Goal: Task Accomplishment & Management: Manage account settings

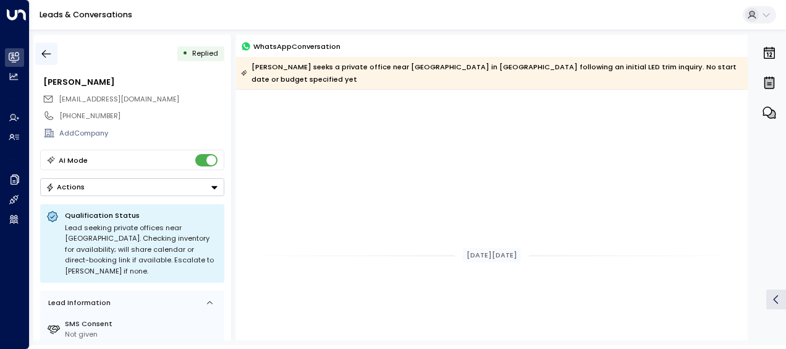
scroll to position [473, 0]
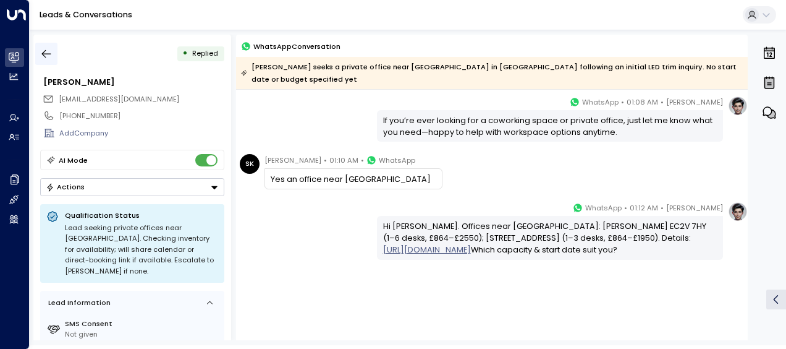
click at [47, 51] on icon "button" at bounding box center [46, 54] width 12 height 12
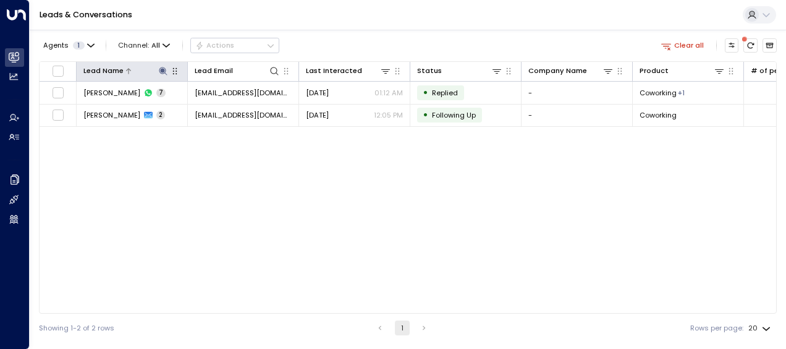
click at [162, 68] on icon at bounding box center [163, 71] width 10 height 10
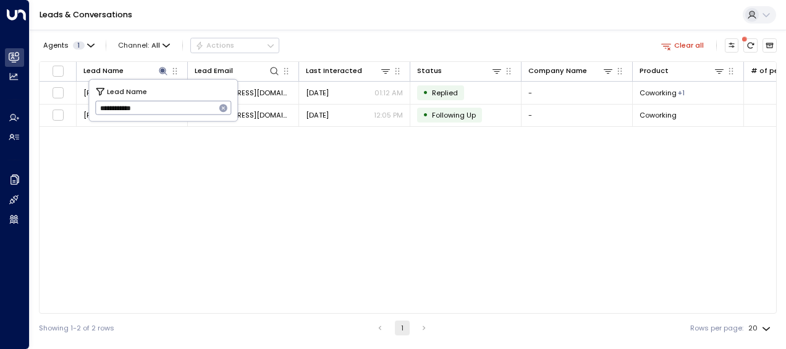
drag, startPoint x: 99, startPoint y: 109, endPoint x: 177, endPoint y: 101, distance: 78.3
click at [177, 101] on input "**********" at bounding box center [155, 108] width 121 height 20
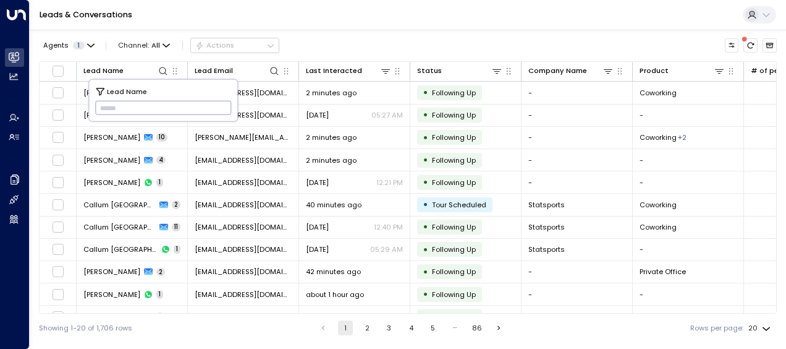
click at [104, 105] on input "text" at bounding box center [163, 108] width 137 height 20
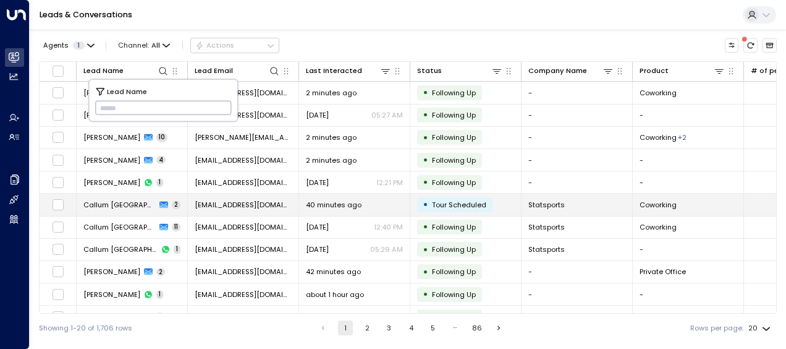
type input "**********"
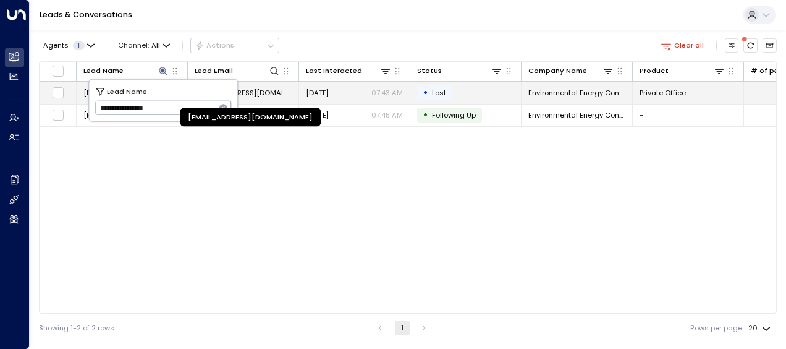
click at [273, 88] on span "[EMAIL_ADDRESS][DOMAIN_NAME]" at bounding box center [243, 93] width 97 height 10
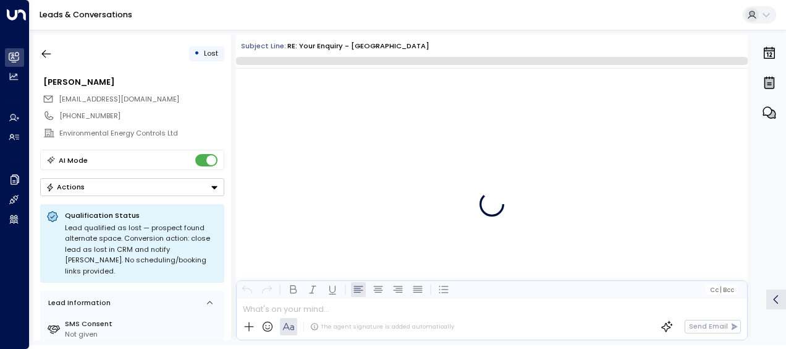
scroll to position [2452, 0]
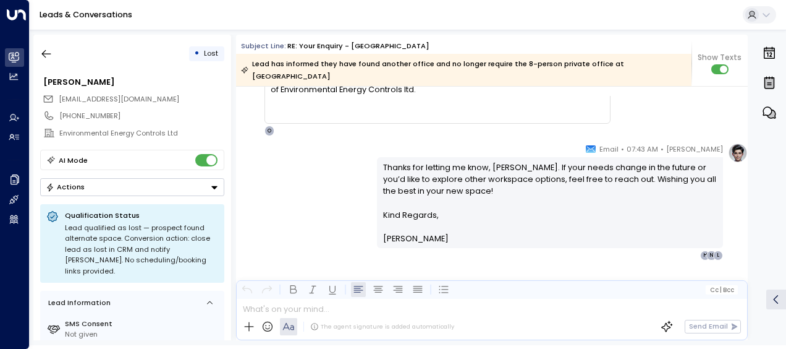
click at [315, 155] on div "[PERSON_NAME] • 07:43 AM • Email Thanks for letting me know, [PERSON_NAME]. If …" at bounding box center [492, 201] width 512 height 117
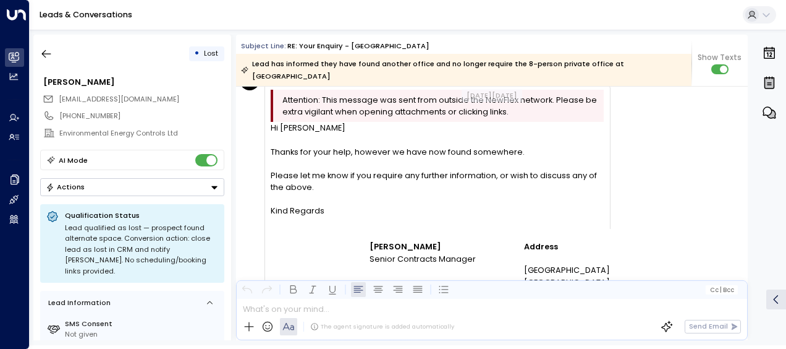
scroll to position [1859, 0]
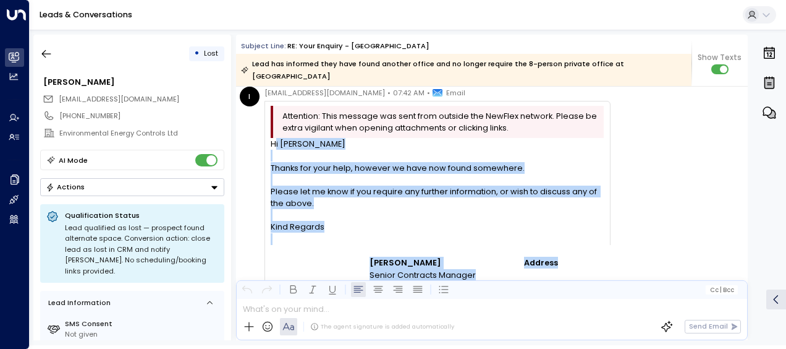
drag, startPoint x: 275, startPoint y: 148, endPoint x: 543, endPoint y: 272, distance: 295.3
copy div "i [PERSON_NAME] Thanks for your help, however we have now found somewhere. Plea…"
click at [44, 49] on icon "button" at bounding box center [46, 54] width 12 height 12
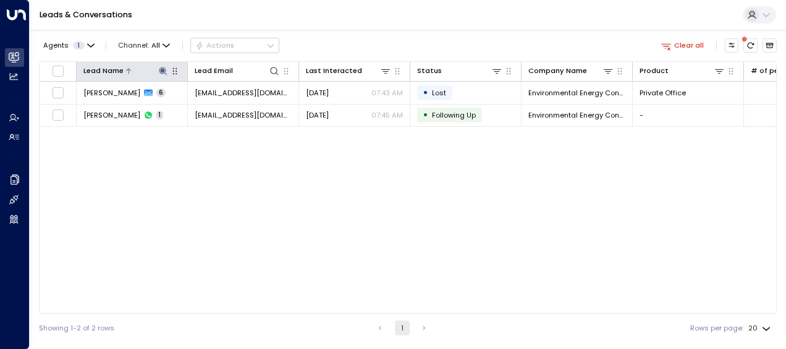
click at [164, 69] on icon at bounding box center [163, 71] width 10 height 10
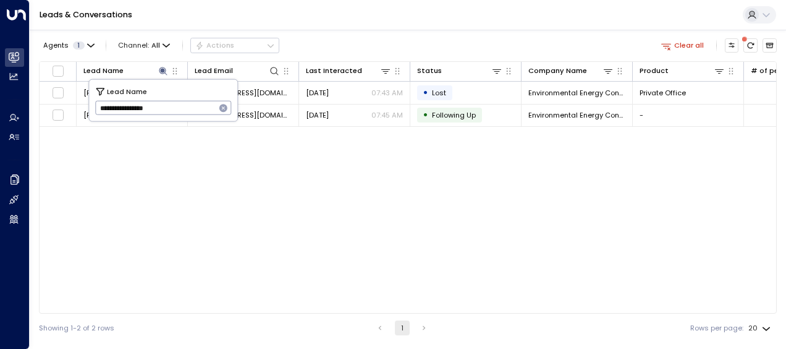
drag, startPoint x: 99, startPoint y: 111, endPoint x: 209, endPoint y: 108, distance: 110.1
click at [209, 108] on input "**********" at bounding box center [155, 108] width 121 height 20
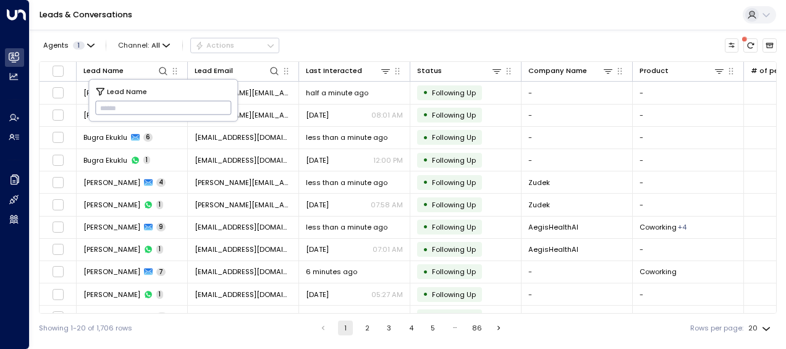
type input "**********"
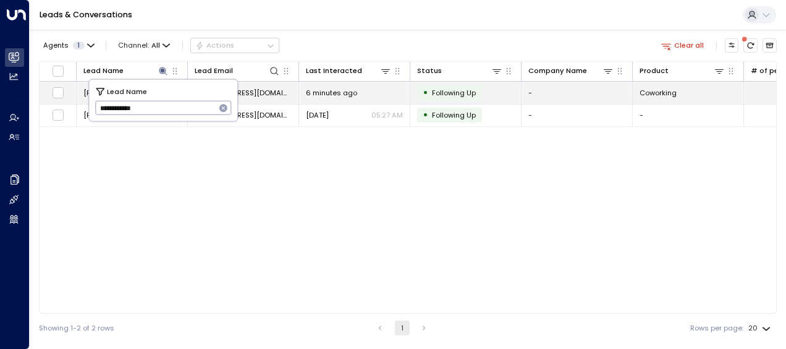
click at [326, 96] on span "6 minutes ago" at bounding box center [331, 93] width 51 height 10
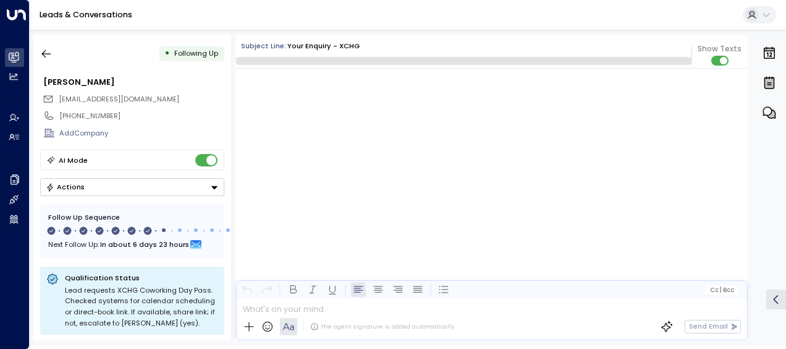
scroll to position [3554, 0]
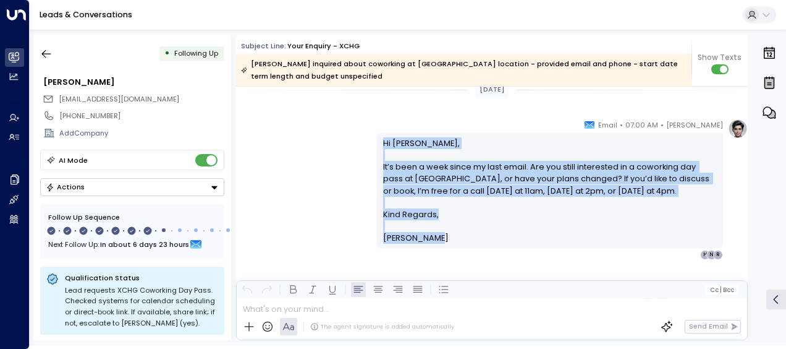
drag, startPoint x: 381, startPoint y: 143, endPoint x: 450, endPoint y: 235, distance: 114.7
click at [450, 235] on div "Hi [PERSON_NAME], It’s been a week since my last email. Are you still intereste…" at bounding box center [550, 190] width 334 height 107
drag, startPoint x: 450, startPoint y: 235, endPoint x: 407, endPoint y: 203, distance: 53.9
copy div "Hi [PERSON_NAME], It’s been a week since my last email. Are you still intereste…"
click at [165, 84] on div "[PERSON_NAME]" at bounding box center [133, 82] width 180 height 12
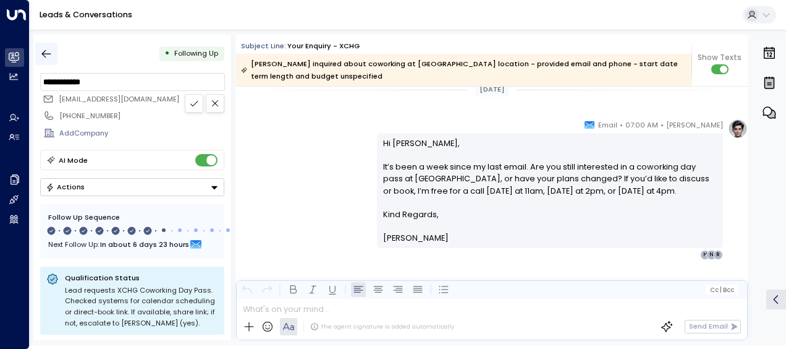
click at [45, 51] on icon "button" at bounding box center [46, 54] width 9 height 8
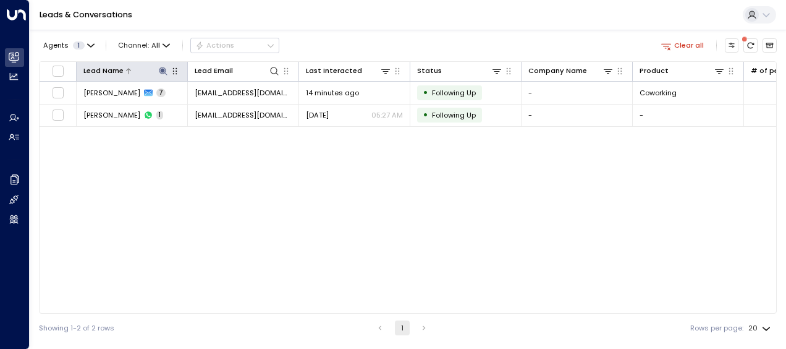
click at [165, 65] on button at bounding box center [163, 71] width 12 height 12
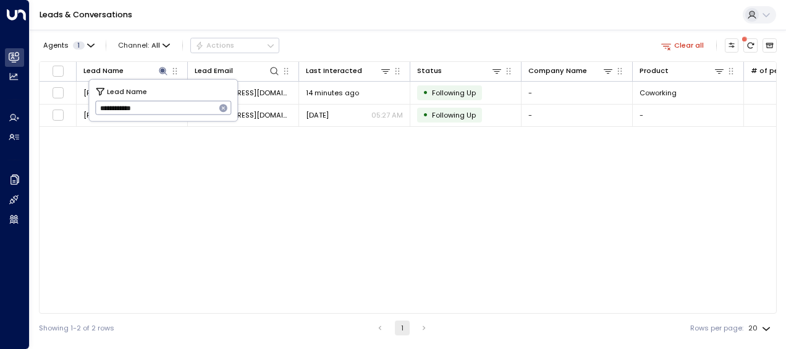
drag, startPoint x: 99, startPoint y: 106, endPoint x: 199, endPoint y: 96, distance: 100.6
click at [199, 96] on div "**********" at bounding box center [163, 100] width 148 height 41
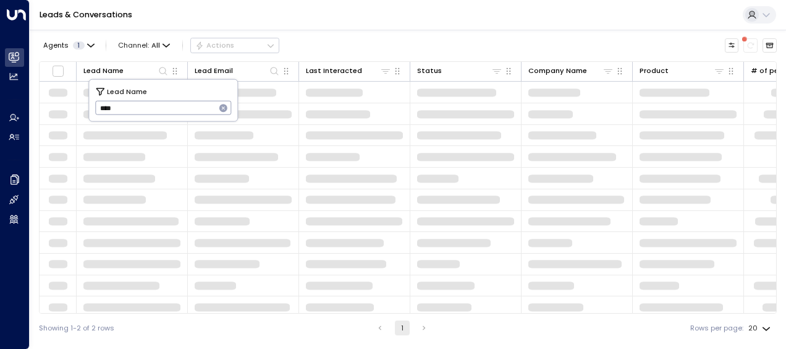
type input "*****"
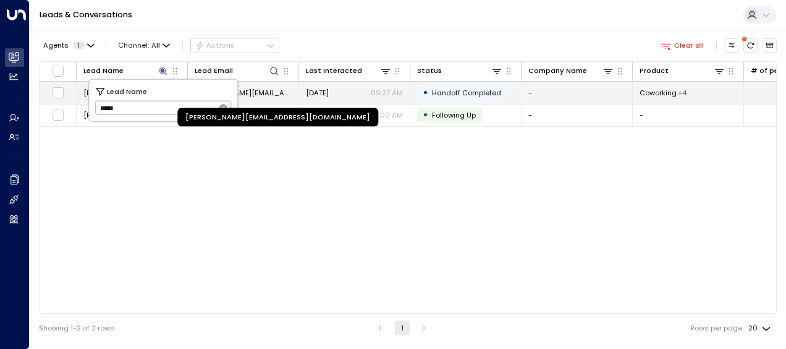
click at [270, 91] on span "[PERSON_NAME][EMAIL_ADDRESS][DOMAIN_NAME]" at bounding box center [243, 93] width 97 height 10
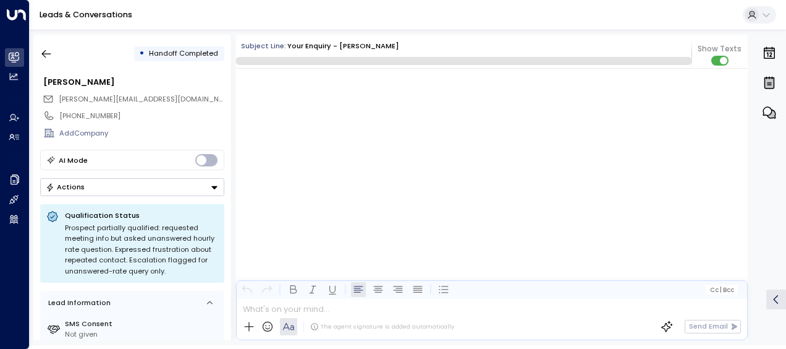
scroll to position [3488, 0]
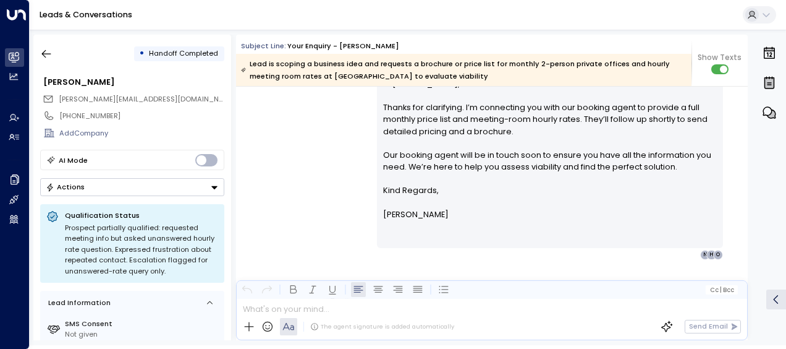
click at [331, 167] on div "[PERSON_NAME] • 09:27 AM • Email Hi [PERSON_NAME], Thanks for clarifying. I’m c…" at bounding box center [492, 159] width 512 height 200
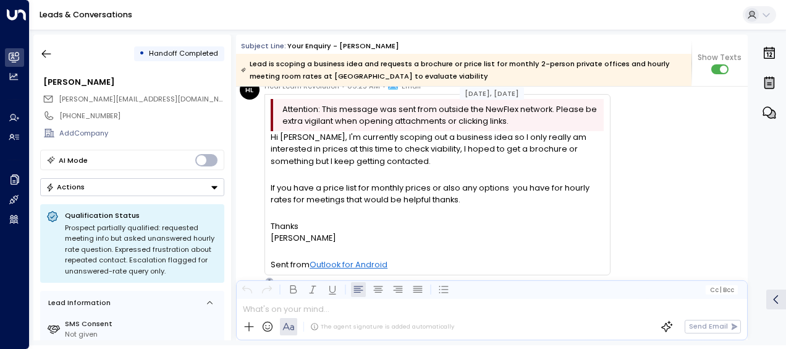
scroll to position [3221, 0]
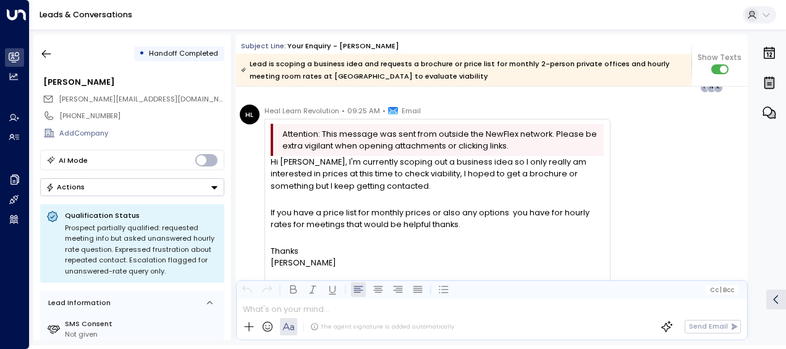
click at [646, 158] on div "HL Heal Learn Revolution • 09:25 AM • Email Attention: This message was sent fr…" at bounding box center [494, 207] width 508 height 207
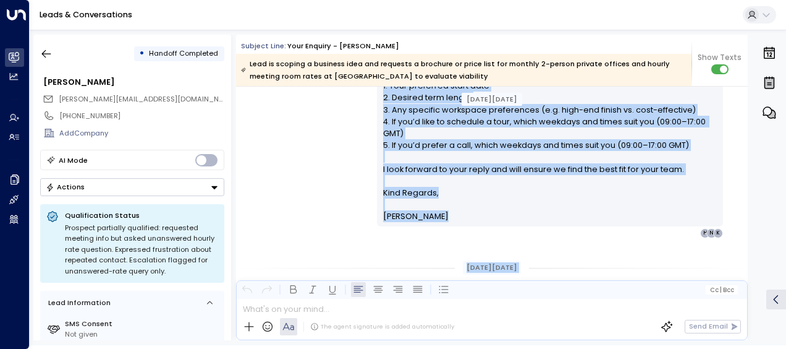
scroll to position [591, 0]
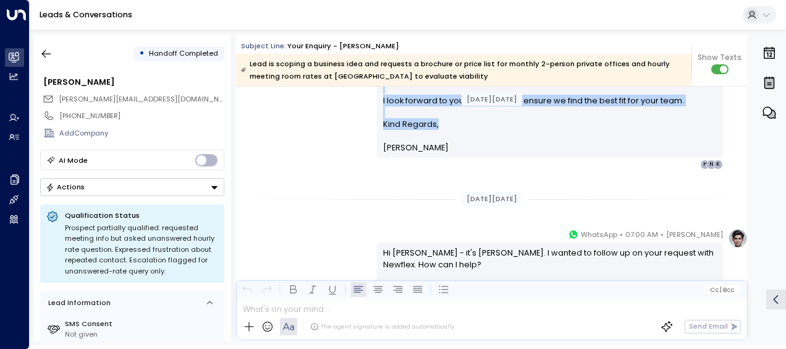
drag, startPoint x: 381, startPoint y: 111, endPoint x: 457, endPoint y: 126, distance: 77.4
drag, startPoint x: 457, startPoint y: 126, endPoint x: 418, endPoint y: 112, distance: 41.8
copy div "Lo Ipsum, Dolor sit ame cons adipisci el sed doeiusm tempori ut Laboreetdo, 03-…"
click at [44, 53] on icon "button" at bounding box center [46, 54] width 9 height 8
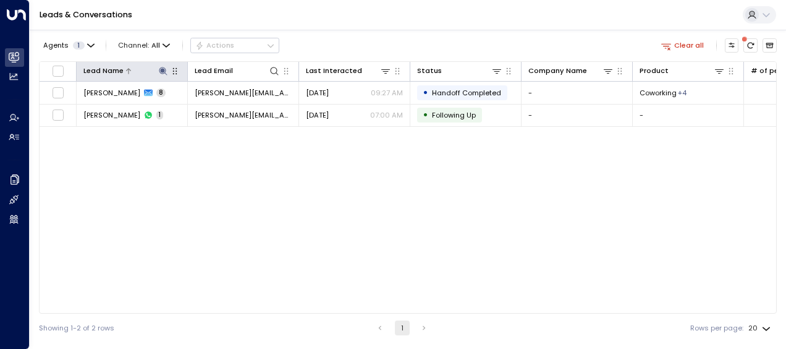
click at [163, 68] on icon at bounding box center [163, 71] width 10 height 10
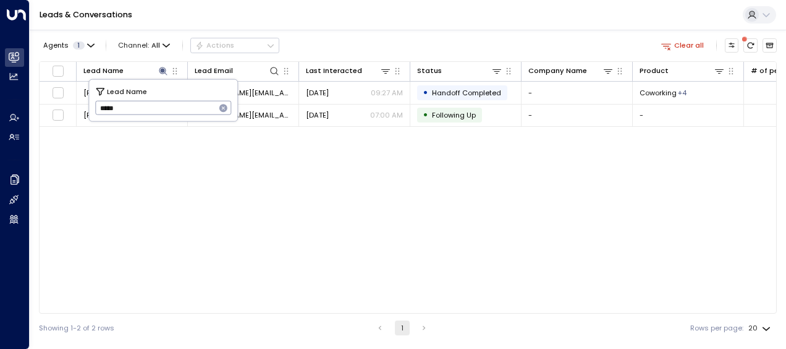
drag, startPoint x: 101, startPoint y: 108, endPoint x: 135, endPoint y: 109, distance: 34.0
click at [135, 109] on input "*****" at bounding box center [155, 108] width 121 height 20
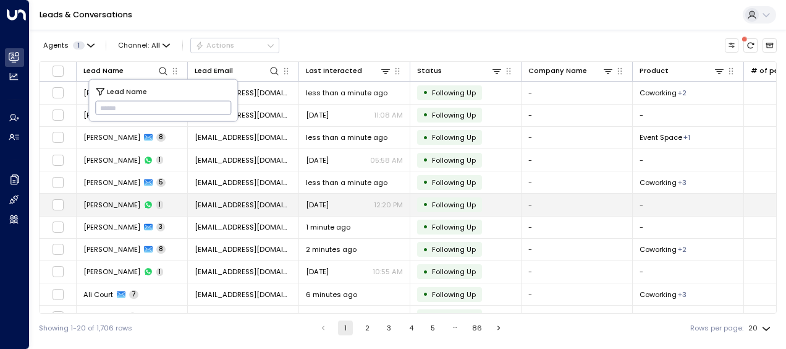
type input "**********"
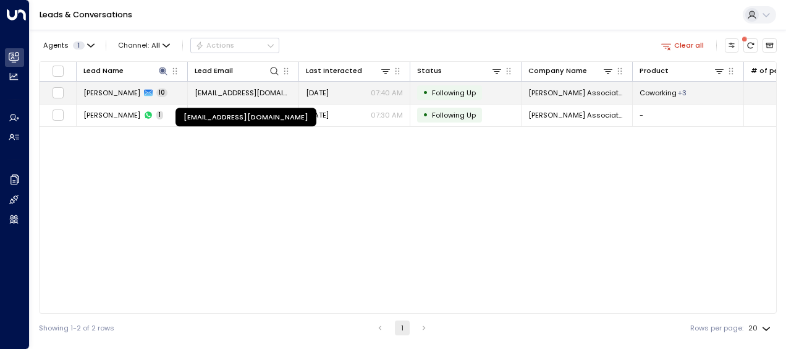
click at [258, 92] on span "[EMAIL_ADDRESS][DOMAIN_NAME]" at bounding box center [243, 93] width 97 height 10
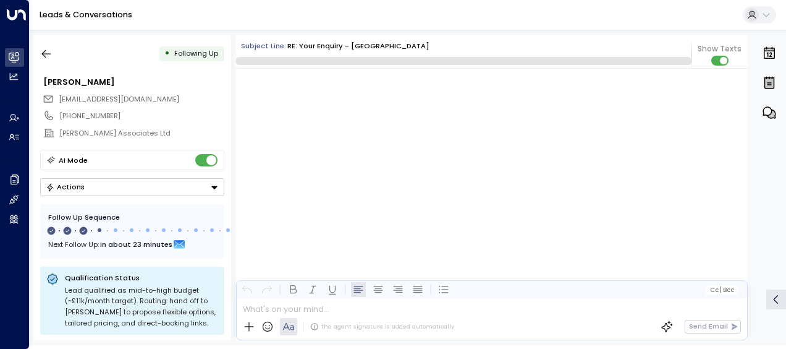
scroll to position [4445, 0]
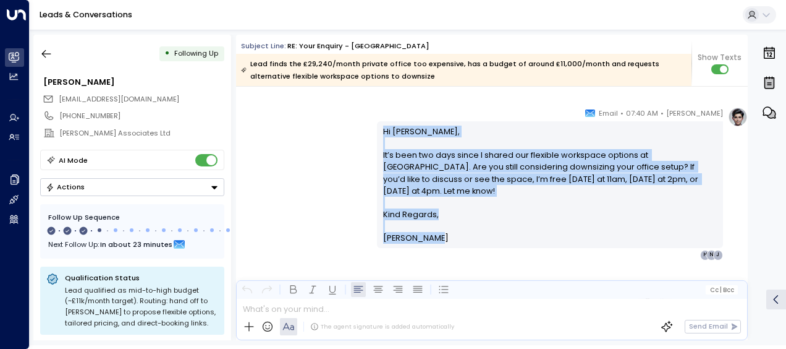
drag, startPoint x: 380, startPoint y: 126, endPoint x: 451, endPoint y: 237, distance: 131.1
click at [451, 237] on div "Hi [PERSON_NAME], It’s been two days since I shared our flexible workspace opti…" at bounding box center [550, 184] width 334 height 119
drag, startPoint x: 451, startPoint y: 237, endPoint x: 405, endPoint y: 180, distance: 72.1
copy div "Hi [PERSON_NAME], It’s been two days since I shared our flexible workspace opti…"
click at [48, 51] on icon "button" at bounding box center [46, 54] width 12 height 12
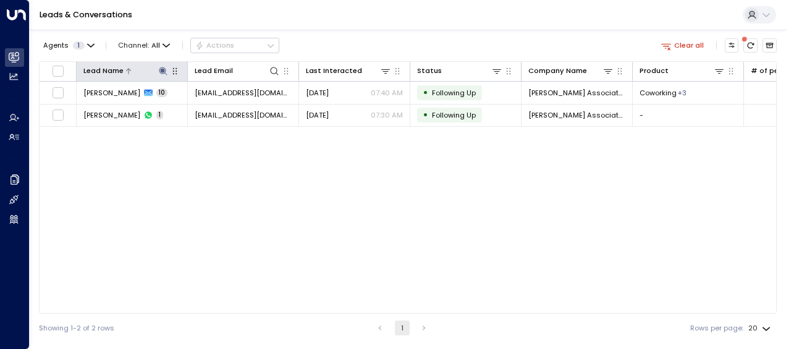
click at [159, 66] on icon at bounding box center [163, 71] width 10 height 10
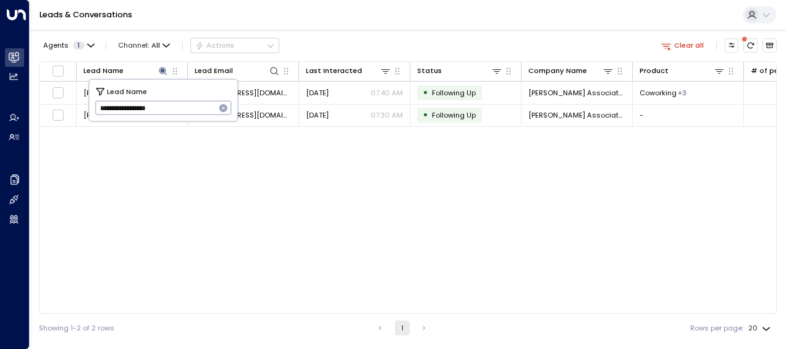
drag, startPoint x: 98, startPoint y: 104, endPoint x: 203, endPoint y: 101, distance: 105.1
click at [203, 101] on input "**********" at bounding box center [155, 108] width 121 height 20
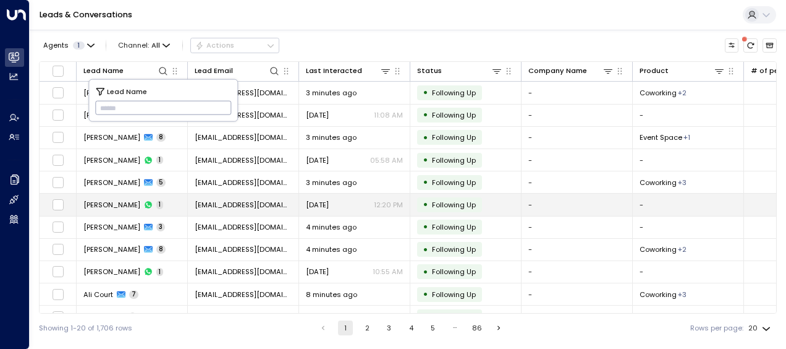
type input "**********"
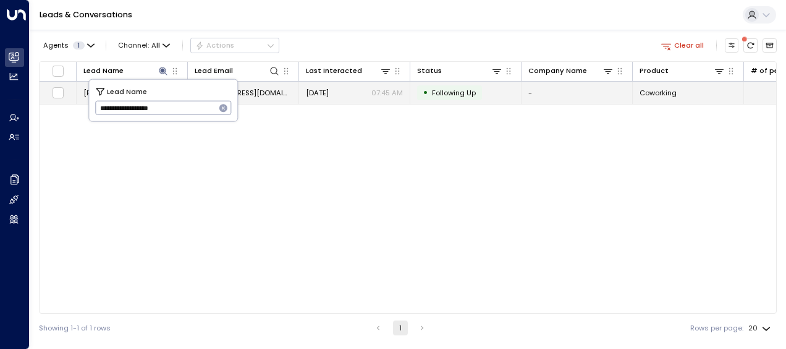
click at [256, 90] on span "[EMAIL_ADDRESS][DOMAIN_NAME]" at bounding box center [243, 93] width 97 height 10
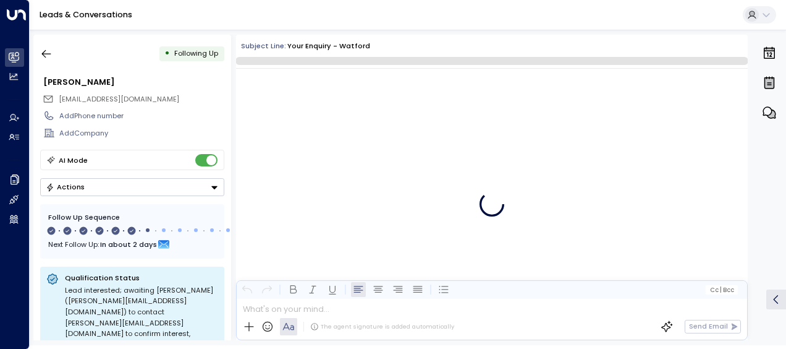
scroll to position [3054, 0]
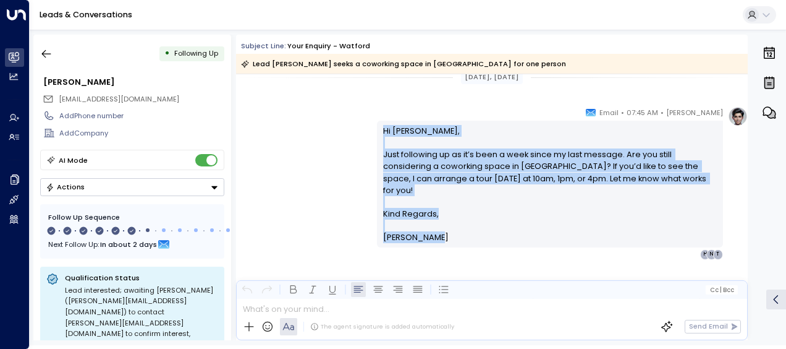
drag, startPoint x: 380, startPoint y: 129, endPoint x: 446, endPoint y: 231, distance: 121.5
click at [446, 231] on div "Hi [PERSON_NAME], Just following up as it’s been a week since my last message. …" at bounding box center [550, 184] width 334 height 119
drag, startPoint x: 446, startPoint y: 231, endPoint x: 396, endPoint y: 174, distance: 75.7
copy div "Hi [PERSON_NAME], Just following up as it’s been a week since my last message. …"
click at [51, 52] on icon "button" at bounding box center [46, 54] width 12 height 12
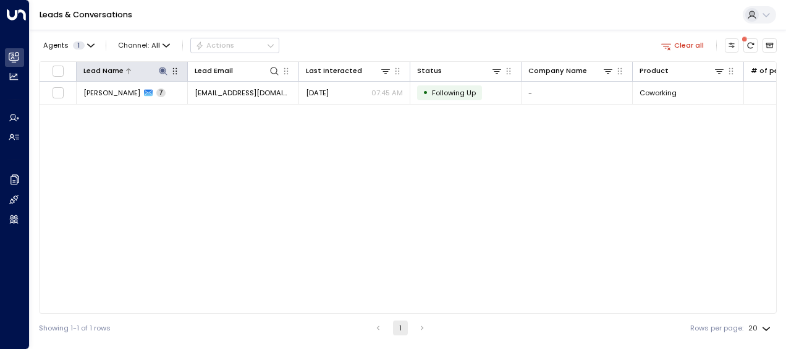
click at [163, 70] on icon at bounding box center [163, 71] width 8 height 8
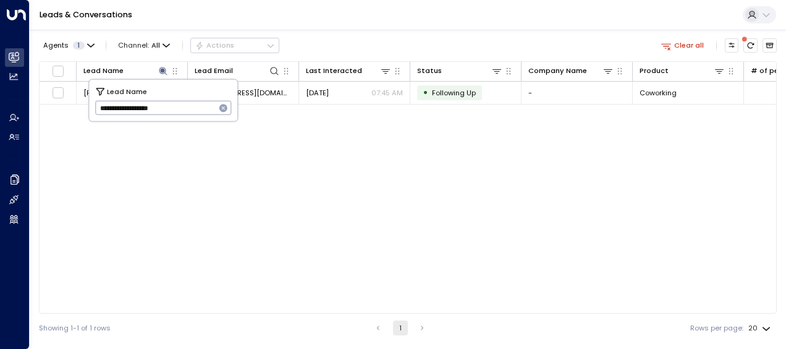
drag, startPoint x: 98, startPoint y: 108, endPoint x: 176, endPoint y: 106, distance: 77.9
click at [176, 106] on input "**********" at bounding box center [155, 108] width 121 height 20
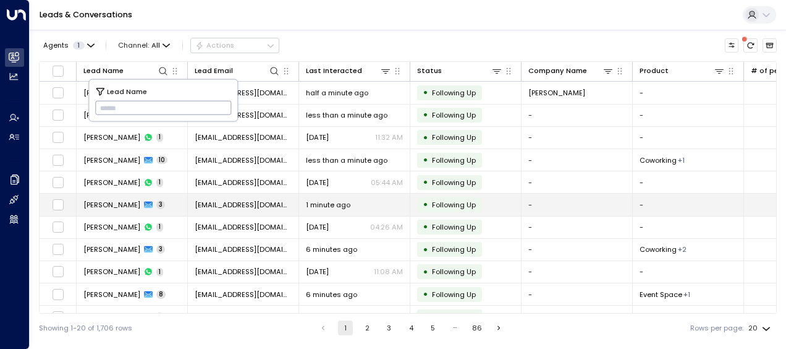
type input "**********"
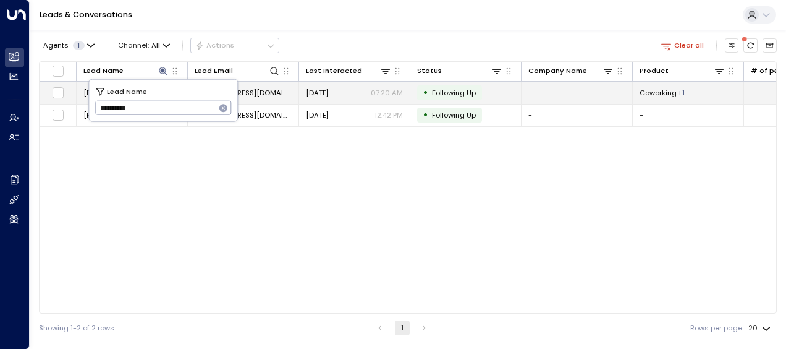
click at [255, 93] on span "[EMAIL_ADDRESS][DOMAIN_NAME]" at bounding box center [243, 93] width 97 height 10
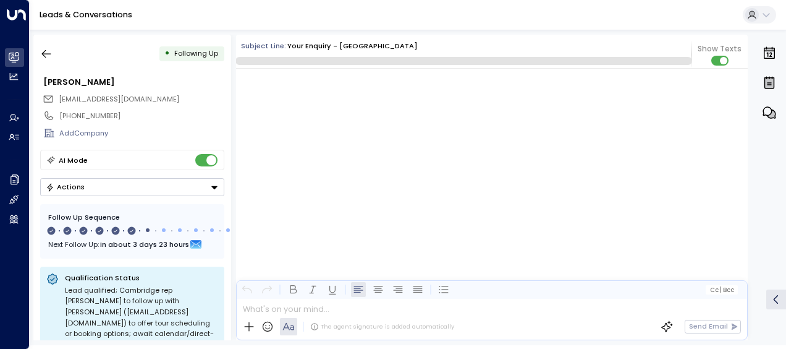
scroll to position [2779, 0]
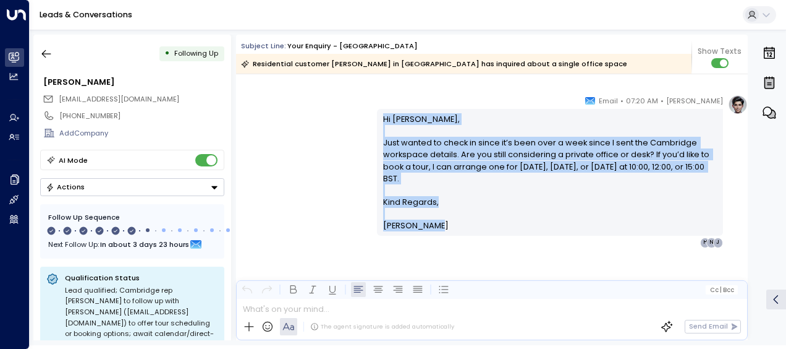
drag, startPoint x: 383, startPoint y: 117, endPoint x: 447, endPoint y: 226, distance: 126.6
click at [447, 226] on div "Hi [PERSON_NAME], Just wanted to check in since it’s been over a week since I s…" at bounding box center [550, 172] width 334 height 119
drag, startPoint x: 447, startPoint y: 226, endPoint x: 393, endPoint y: 171, distance: 77.3
copy div "Hi [PERSON_NAME], Just wanted to check in since it’s been over a week since I s…"
